Goal: Find specific page/section: Find specific page/section

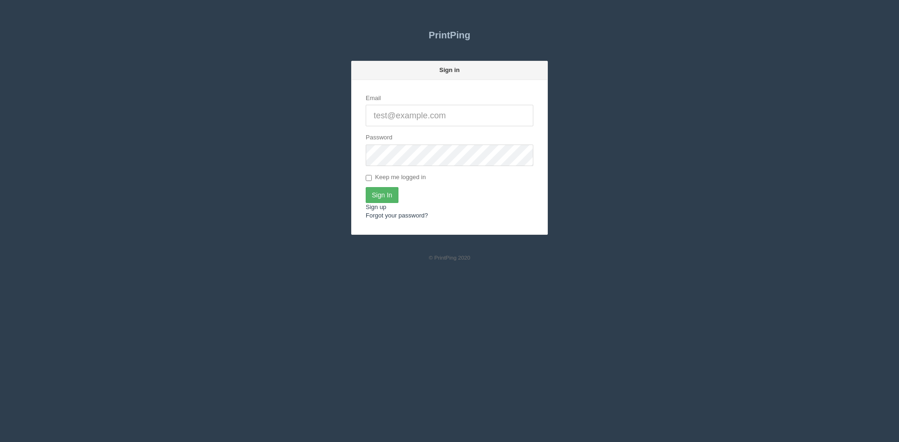
type input "[PERSON_NAME][EMAIL_ADDRESS][DOMAIN_NAME]"
click at [391, 194] on input "Sign In" at bounding box center [382, 195] width 33 height 16
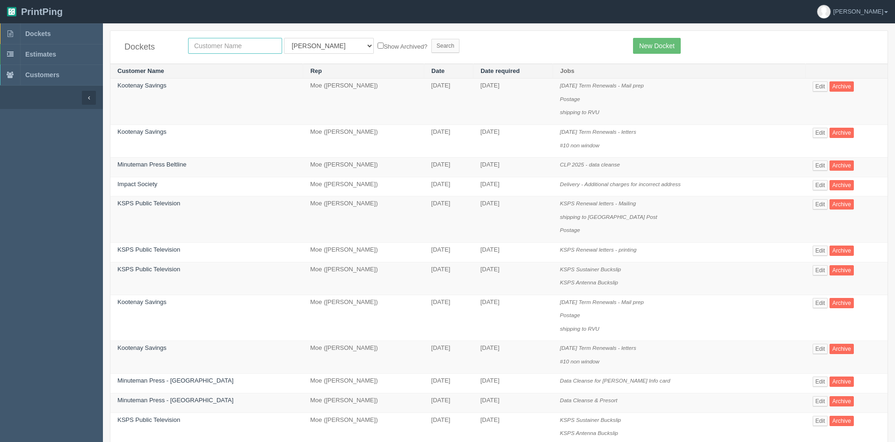
click at [223, 49] on input "text" at bounding box center [235, 46] width 94 height 16
type input "we camp"
click at [302, 46] on select "All Users [PERSON_NAME] Test 1 [PERSON_NAME] [PERSON_NAME] [PERSON_NAME] France…" at bounding box center [329, 46] width 90 height 16
select select
click at [284, 38] on select "All Users [PERSON_NAME] Test 1 [PERSON_NAME] [PERSON_NAME] [PERSON_NAME] France…" at bounding box center [329, 46] width 90 height 16
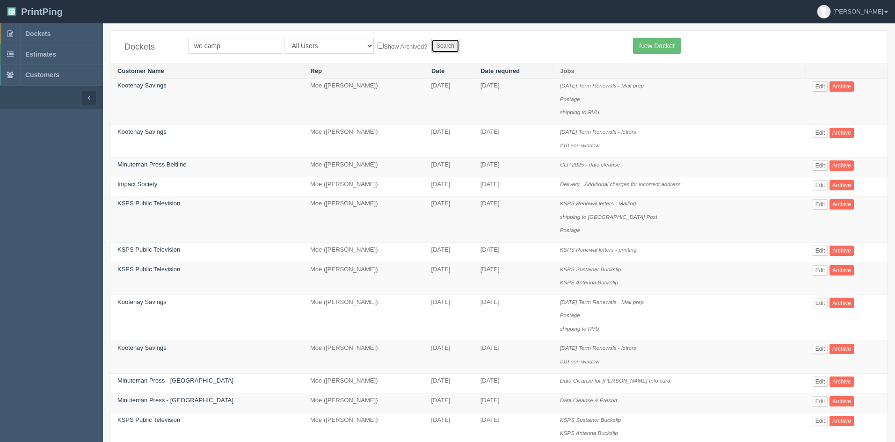
click at [432, 43] on input "Search" at bounding box center [446, 46] width 28 height 14
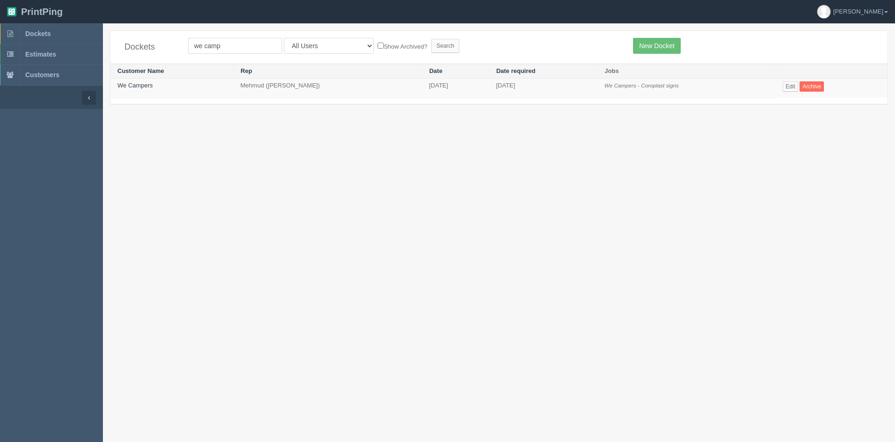
click at [258, 85] on td "Mehmud ([PERSON_NAME])" at bounding box center [328, 89] width 189 height 20
click at [144, 87] on link "We Campers" at bounding box center [135, 85] width 36 height 7
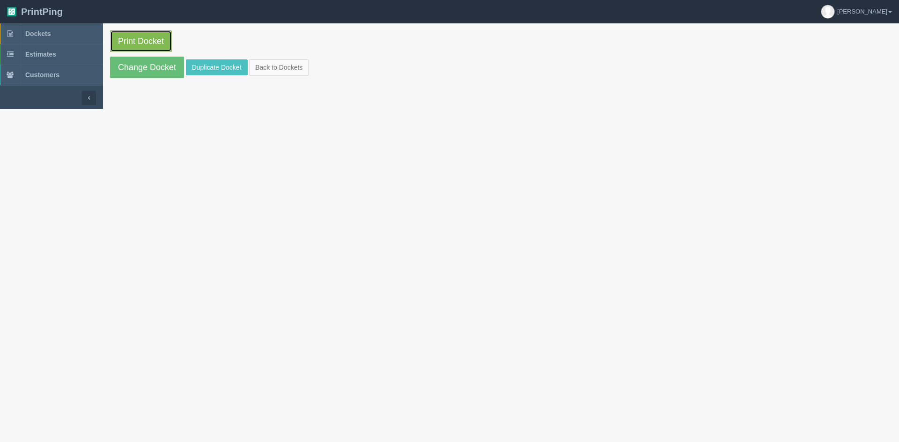
click at [137, 38] on link "Print Docket" at bounding box center [141, 41] width 62 height 22
